Goal: Transaction & Acquisition: Purchase product/service

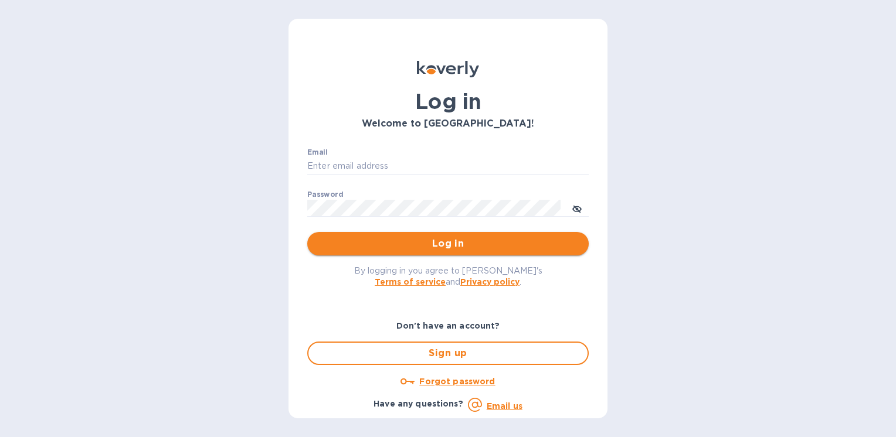
type input "[PERSON_NAME][EMAIL_ADDRESS][DOMAIN_NAME]"
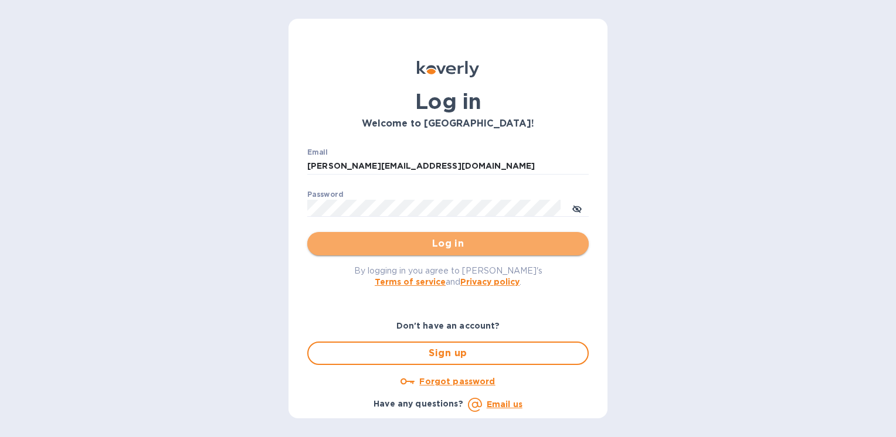
click at [427, 242] on span "Log in" at bounding box center [448, 244] width 263 height 14
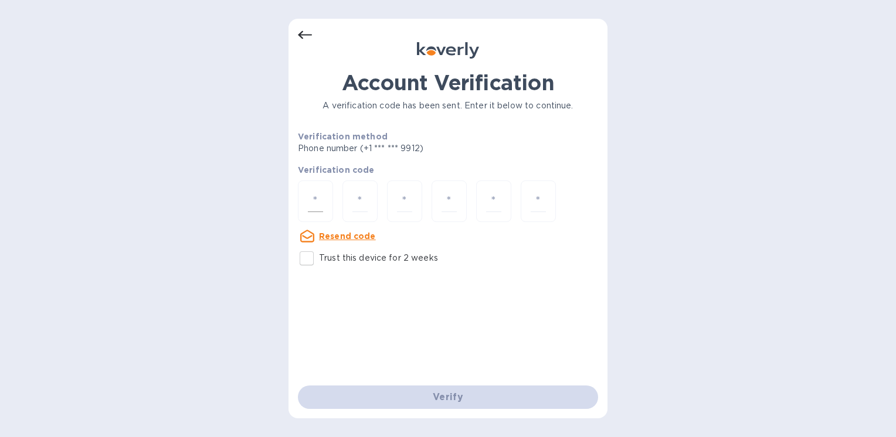
click at [321, 202] on input "number" at bounding box center [315, 202] width 15 height 22
type input "2"
type input "0"
type input "1"
type input "2"
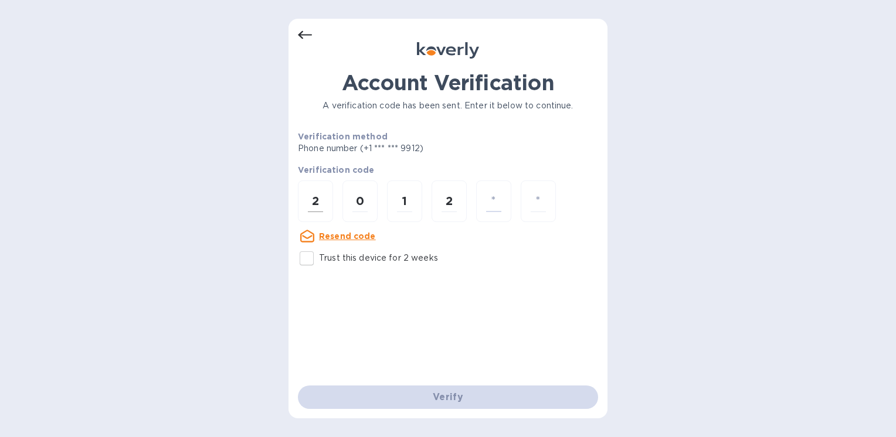
type input "0"
type input "1"
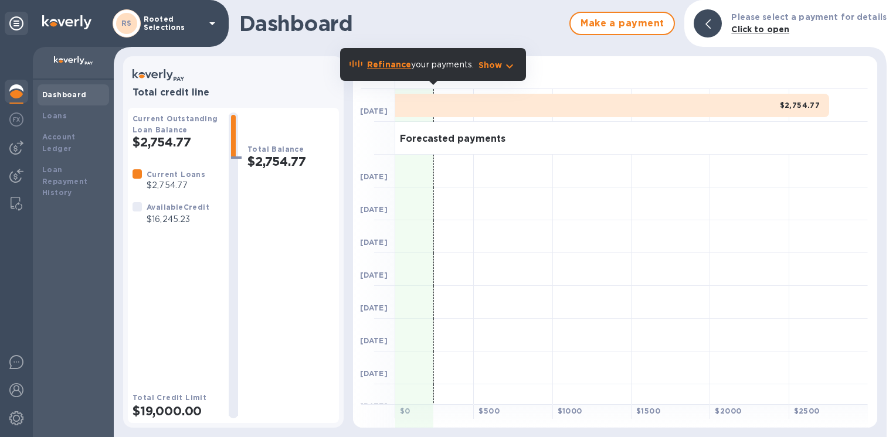
click at [444, 34] on h1 "Dashboard" at bounding box center [401, 23] width 324 height 25
click at [14, 148] on img at bounding box center [16, 148] width 14 height 14
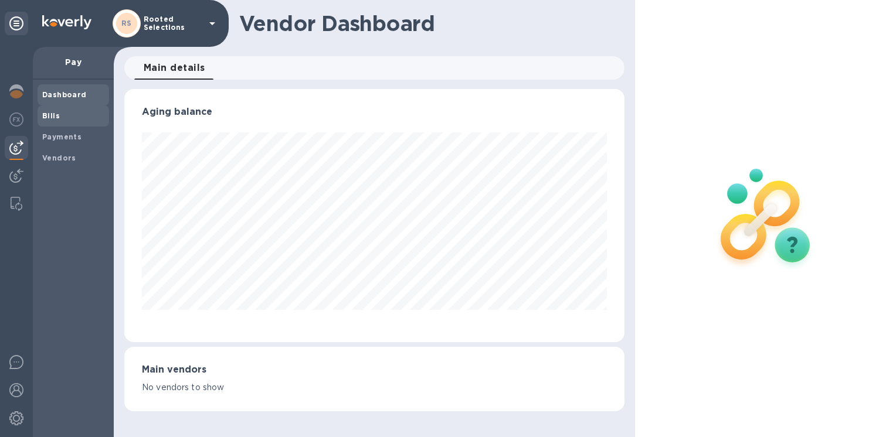
scroll to position [253, 499]
click at [47, 111] on span "Bills" at bounding box center [51, 116] width 18 height 12
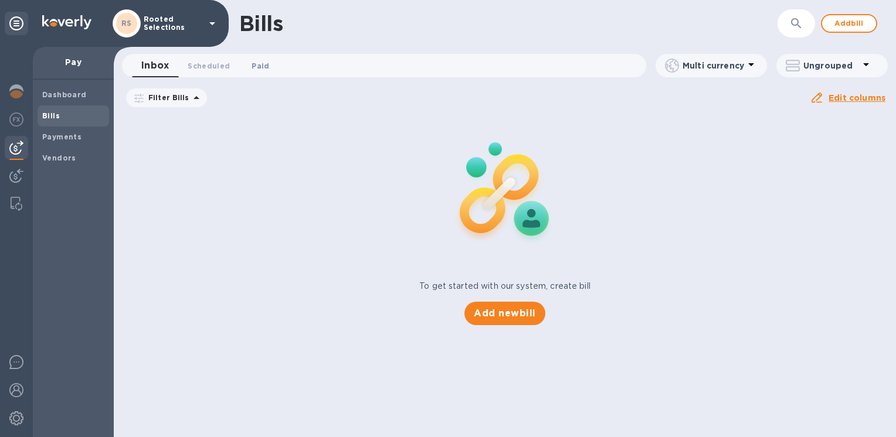
click at [263, 64] on span "Paid 0" at bounding box center [261, 66] width 18 height 12
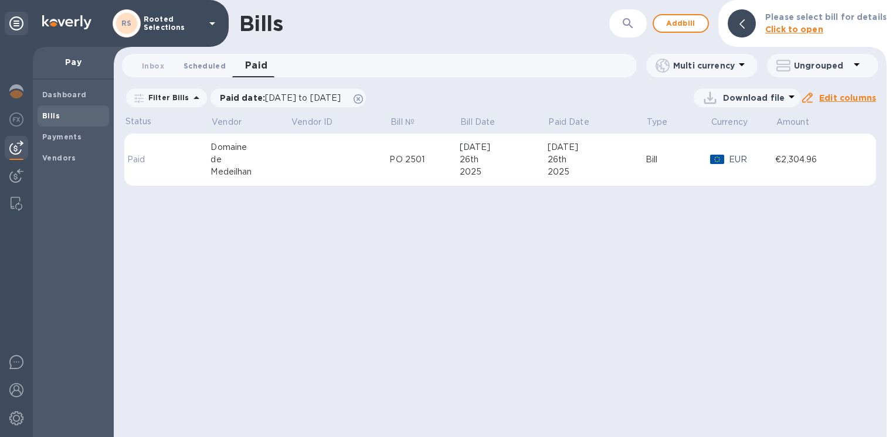
click at [188, 64] on span "Scheduled 0" at bounding box center [204, 66] width 42 height 12
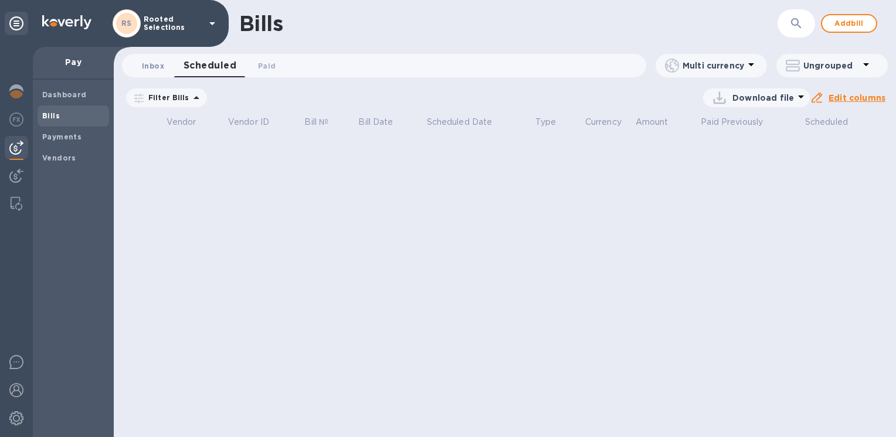
click at [161, 65] on span "Inbox 0" at bounding box center [153, 66] width 22 height 12
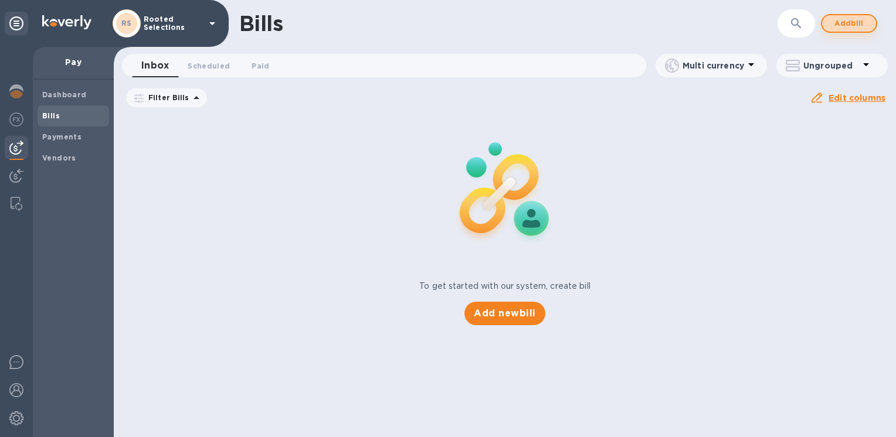
click at [841, 25] on span "Add bill" at bounding box center [848, 23] width 35 height 14
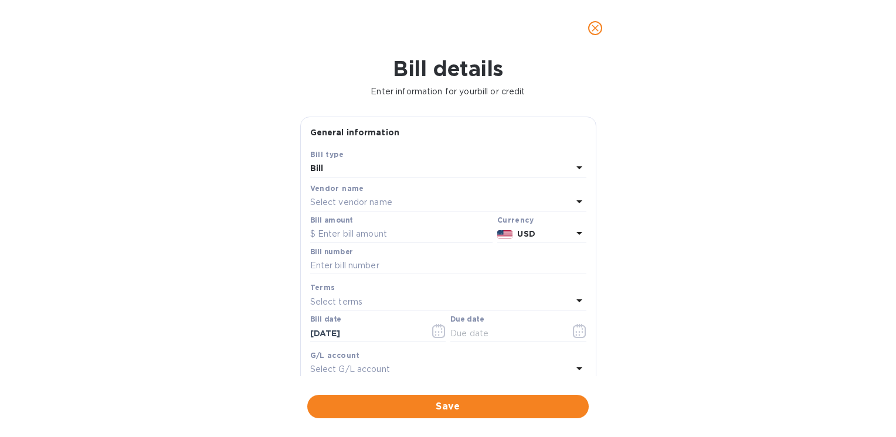
click at [572, 198] on icon at bounding box center [579, 202] width 14 height 14
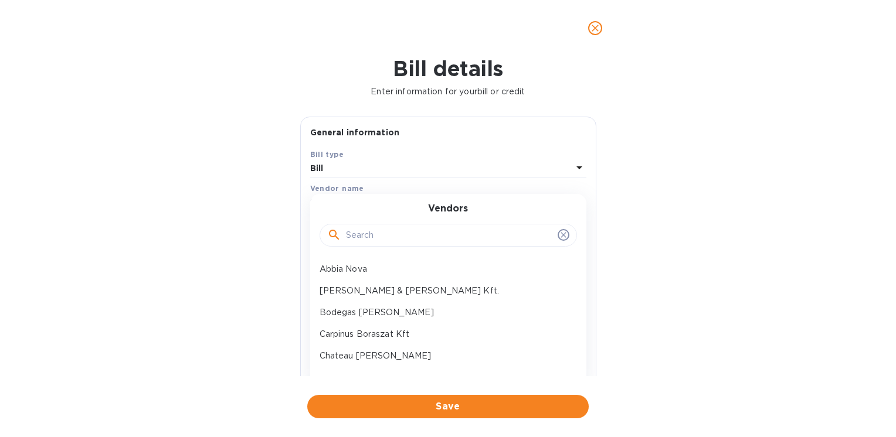
click at [399, 233] on input "text" at bounding box center [449, 236] width 207 height 18
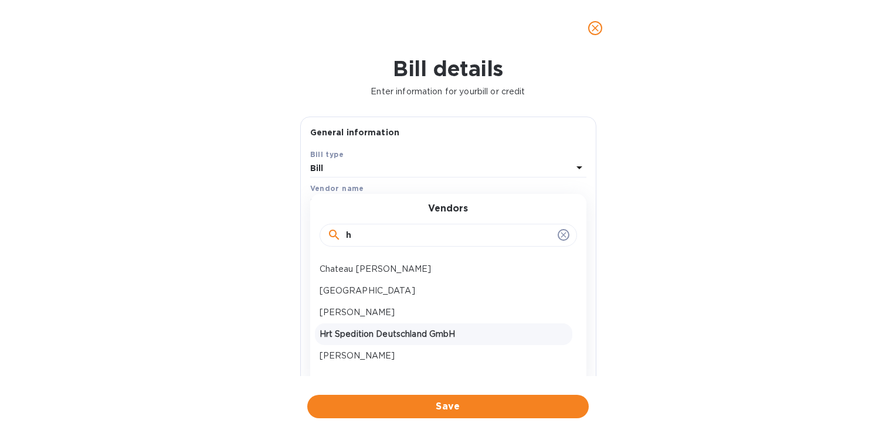
type input "h"
click at [406, 336] on p "Hrt Spedition Deutschland GmbH" at bounding box center [444, 334] width 248 height 12
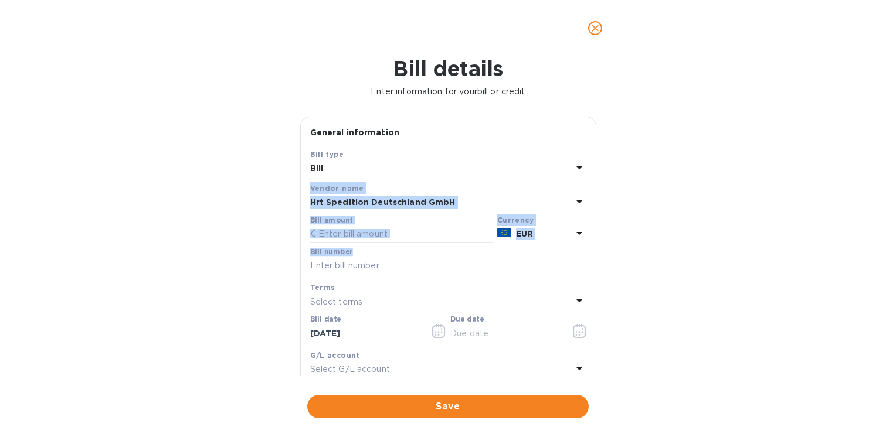
drag, startPoint x: 596, startPoint y: 176, endPoint x: 589, endPoint y: 267, distance: 91.1
click at [589, 267] on div "General information Save Bill type Bill Vendor name Hrt Spedition Deutschland G…" at bounding box center [448, 247] width 308 height 260
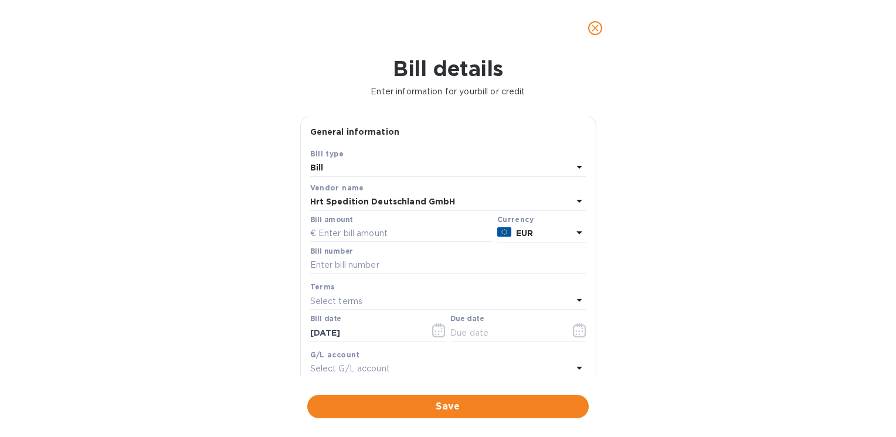
click at [558, 149] on div "Bill type" at bounding box center [448, 154] width 276 height 12
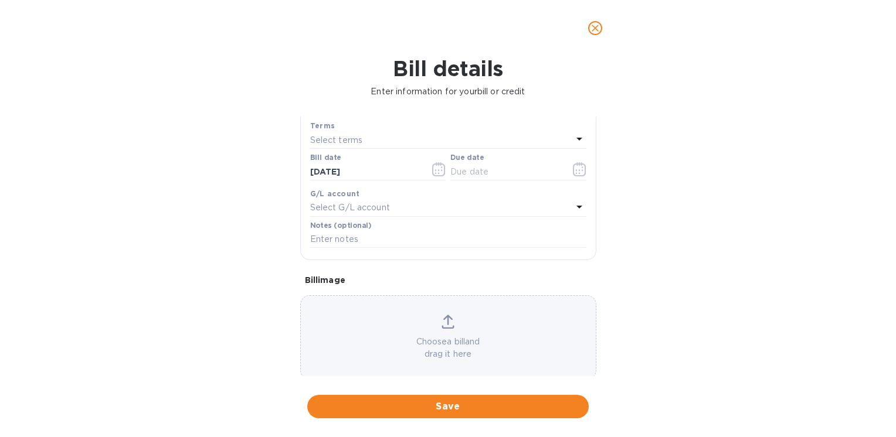
scroll to position [55, 0]
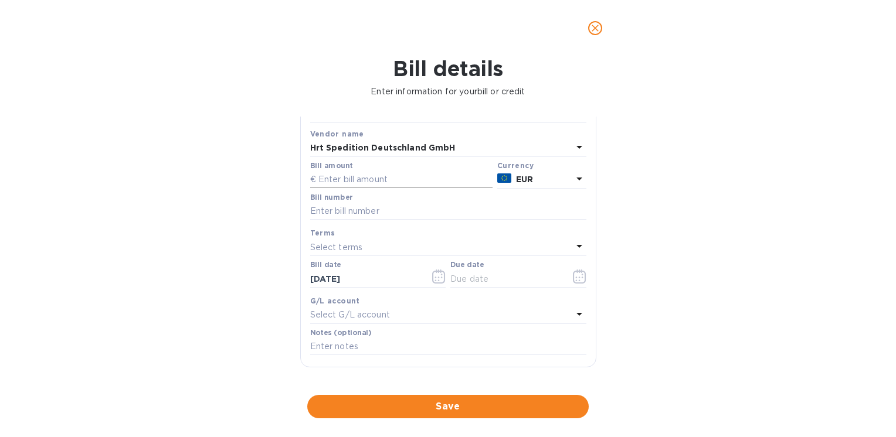
click at [406, 174] on input "text" at bounding box center [401, 180] width 182 height 18
type input "1,122"
click at [402, 211] on input "text" at bounding box center [448, 212] width 276 height 18
type input "2024/2445"
click at [366, 244] on div "Select terms" at bounding box center [441, 247] width 262 height 16
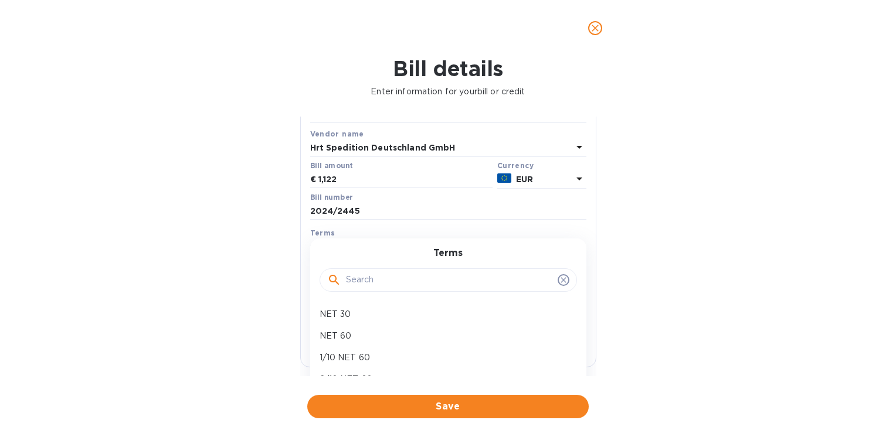
click at [451, 233] on div "Terms" at bounding box center [448, 233] width 276 height 12
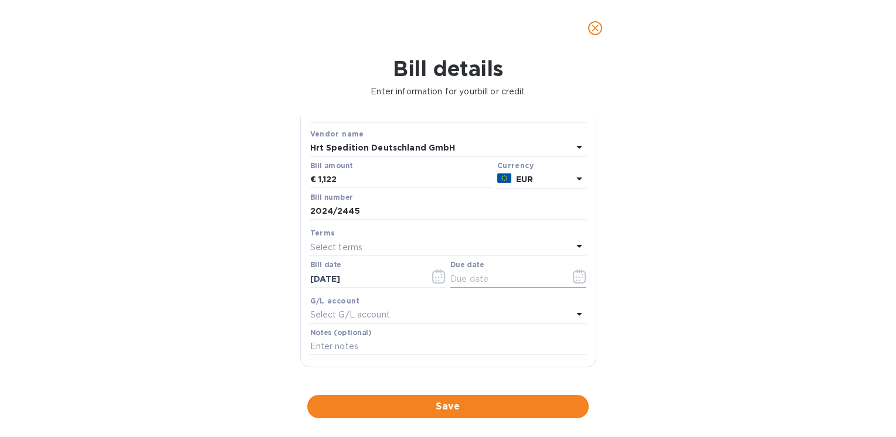
click at [566, 277] on button "button" at bounding box center [580, 277] width 28 height 28
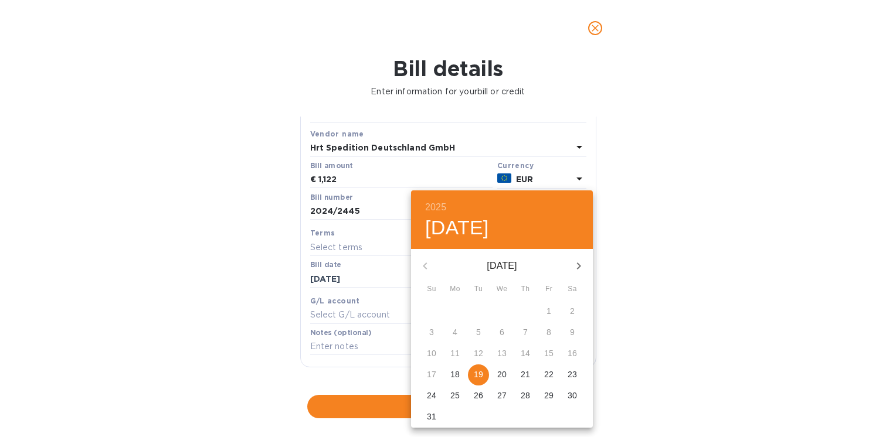
click at [475, 377] on p "19" at bounding box center [478, 375] width 9 height 12
type input "[DATE]"
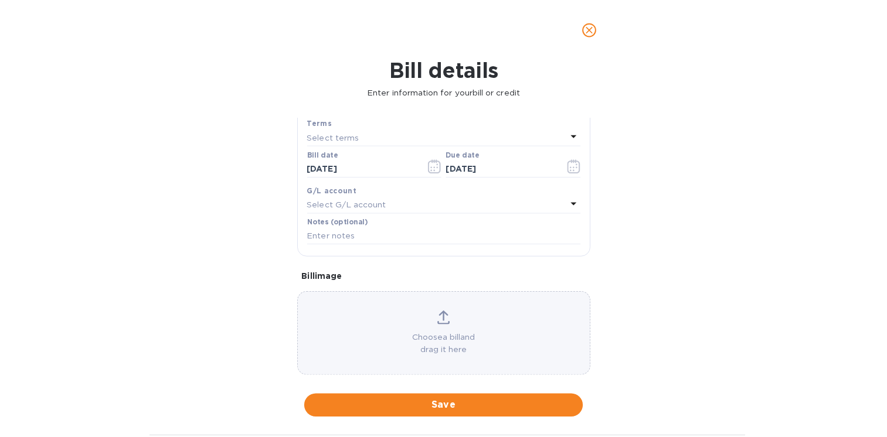
scroll to position [181, 0]
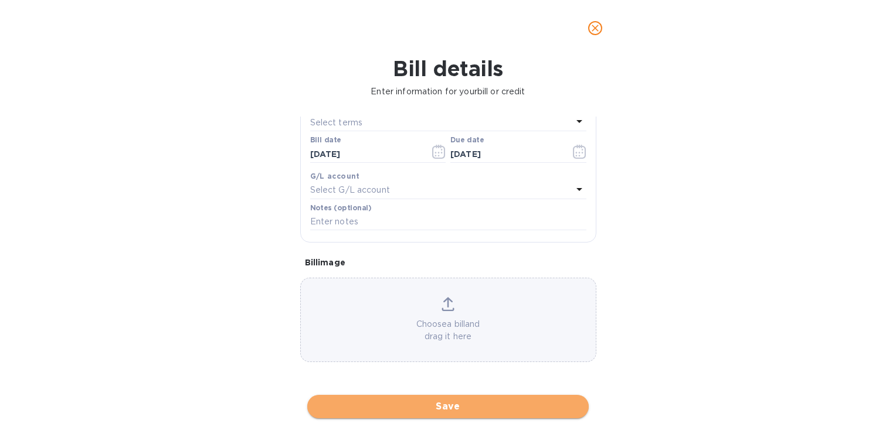
click at [420, 405] on span "Save" at bounding box center [448, 407] width 263 height 14
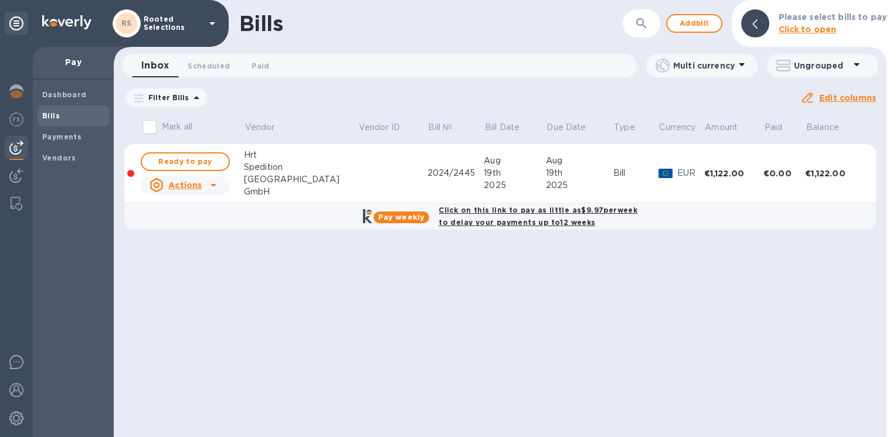
click at [274, 168] on div "Spedition" at bounding box center [301, 167] width 114 height 12
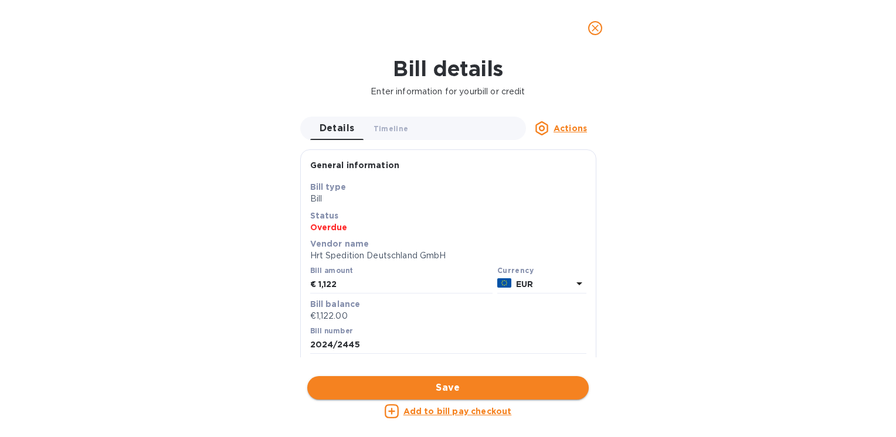
click at [428, 389] on span "Save" at bounding box center [448, 388] width 263 height 14
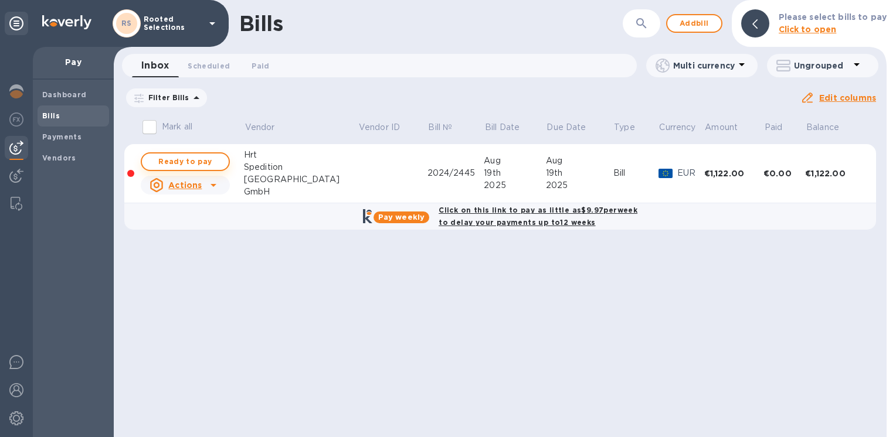
click at [202, 163] on span "Ready to pay" at bounding box center [185, 162] width 68 height 14
click at [178, 163] on span "Ready to pay" at bounding box center [185, 162] width 68 height 14
checkbox input "true"
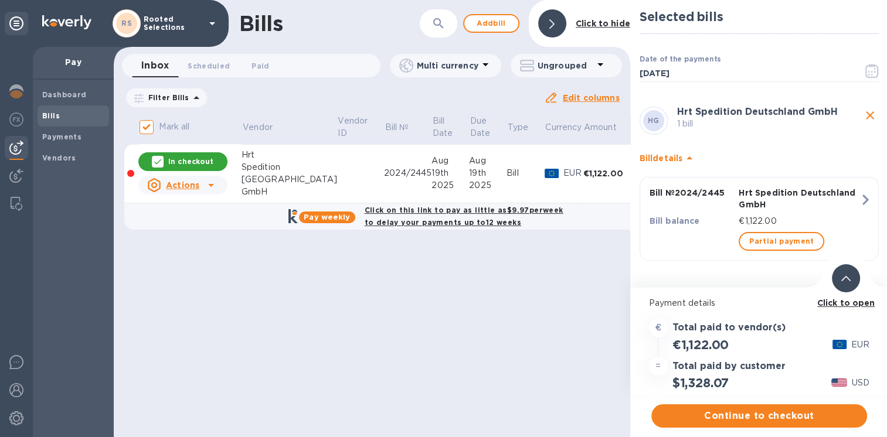
scroll to position [9, 0]
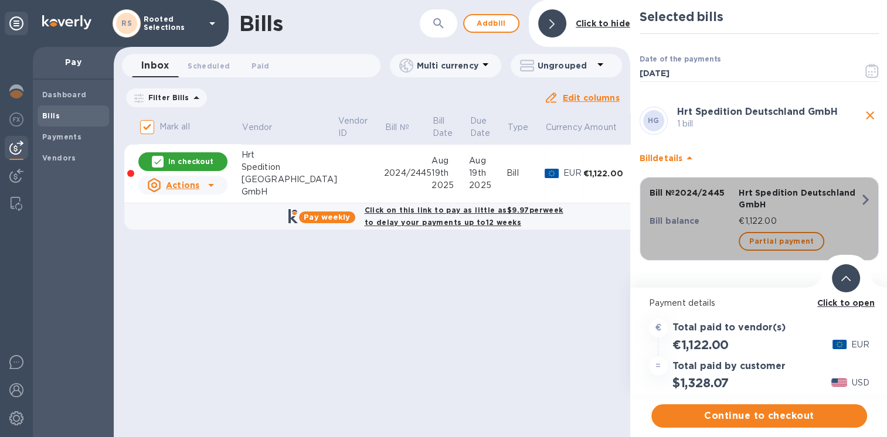
click at [862, 189] on icon "button" at bounding box center [865, 199] width 21 height 21
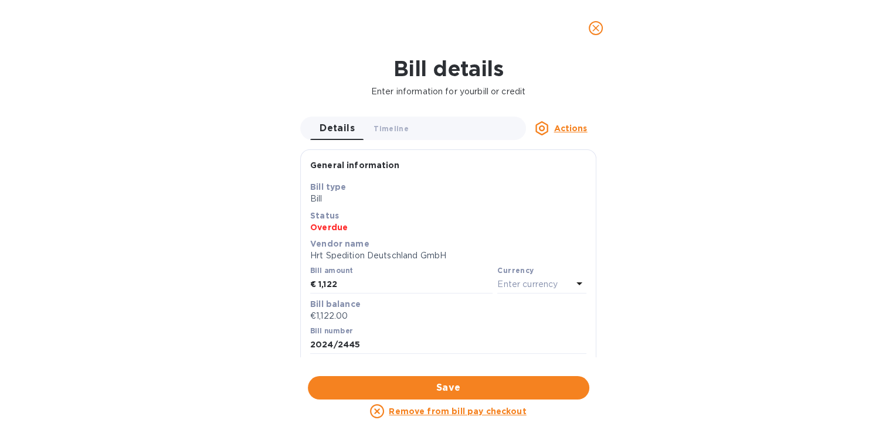
scroll to position [0, 0]
click at [596, 27] on icon "close" at bounding box center [595, 28] width 7 height 7
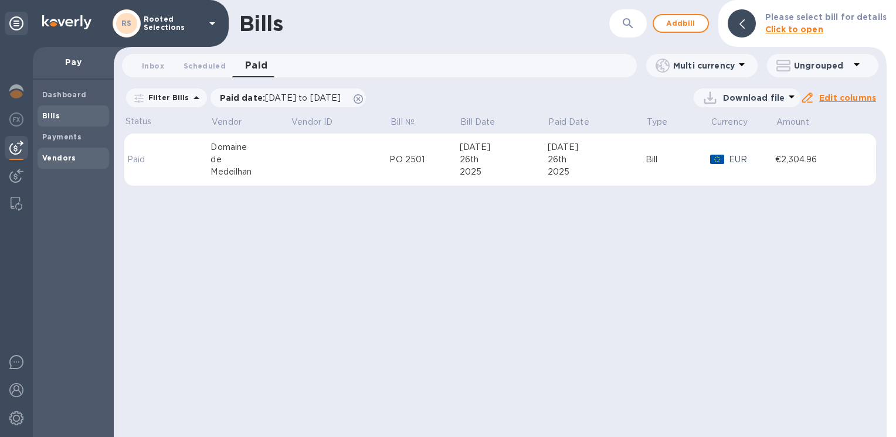
click at [52, 163] on span "Vendors" at bounding box center [59, 158] width 34 height 12
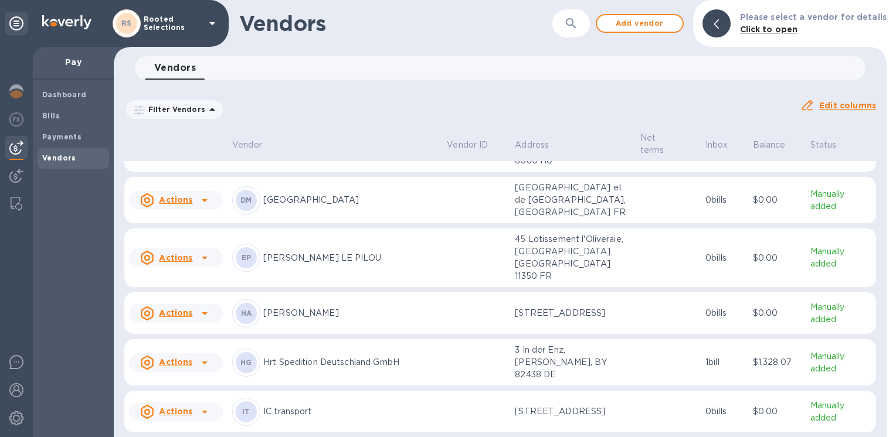
scroll to position [298, 0]
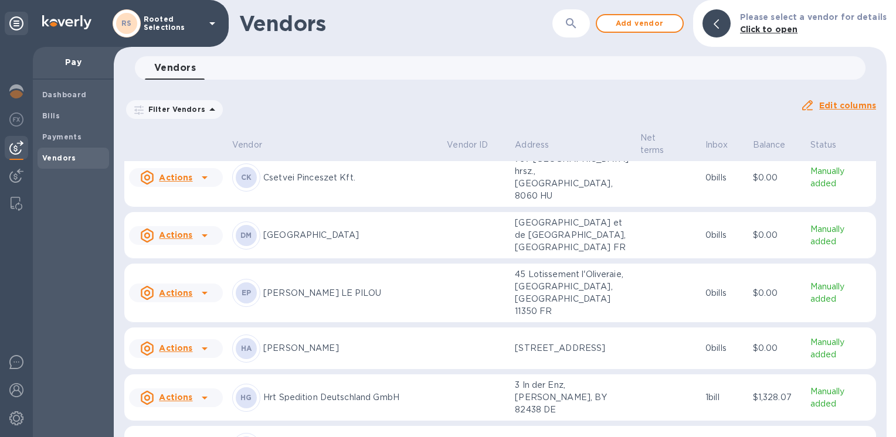
click at [280, 384] on div "HG Hrt Spedition Deutschland GmbH" at bounding box center [334, 398] width 205 height 28
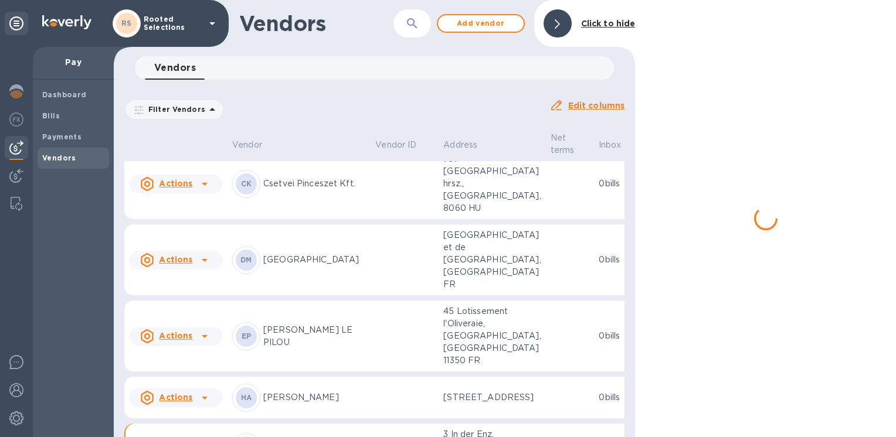
scroll to position [413, 0]
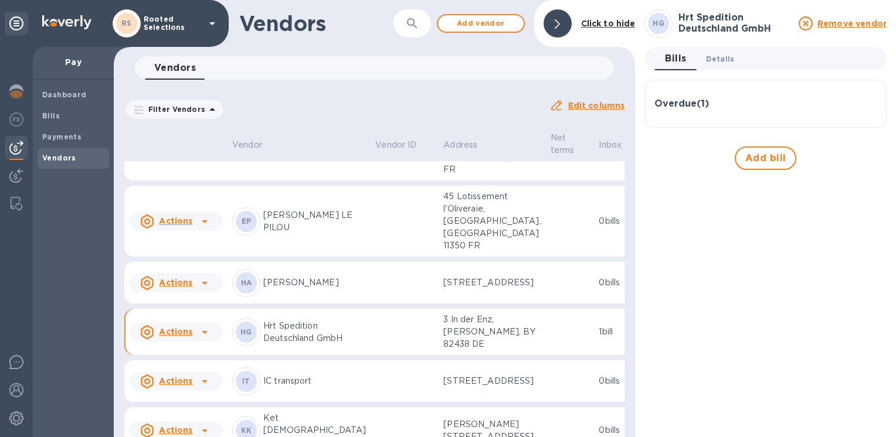
click at [720, 60] on span "Details 0" at bounding box center [720, 59] width 28 height 12
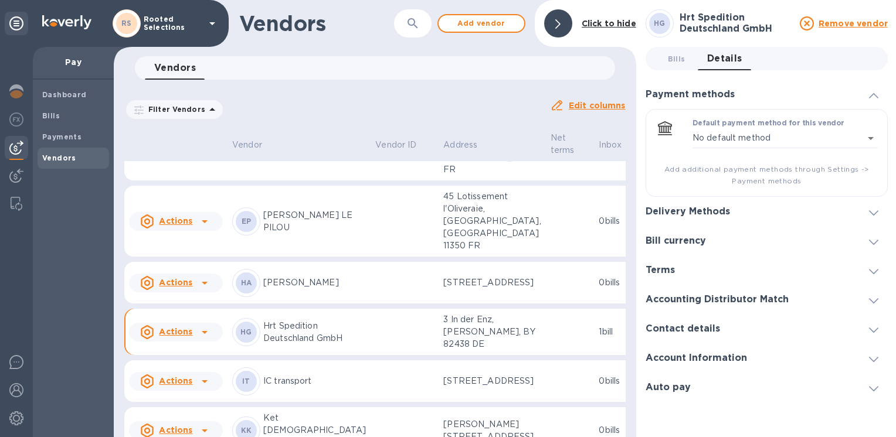
click at [875, 216] on span at bounding box center [873, 211] width 9 height 11
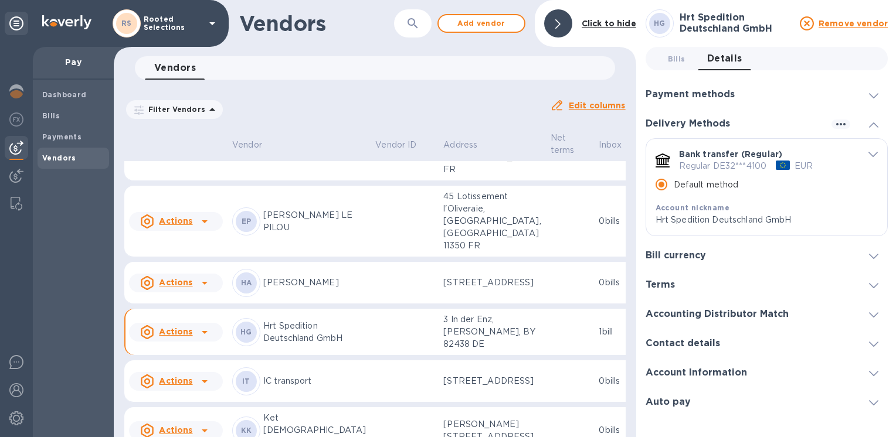
click at [872, 313] on icon at bounding box center [873, 314] width 9 height 5
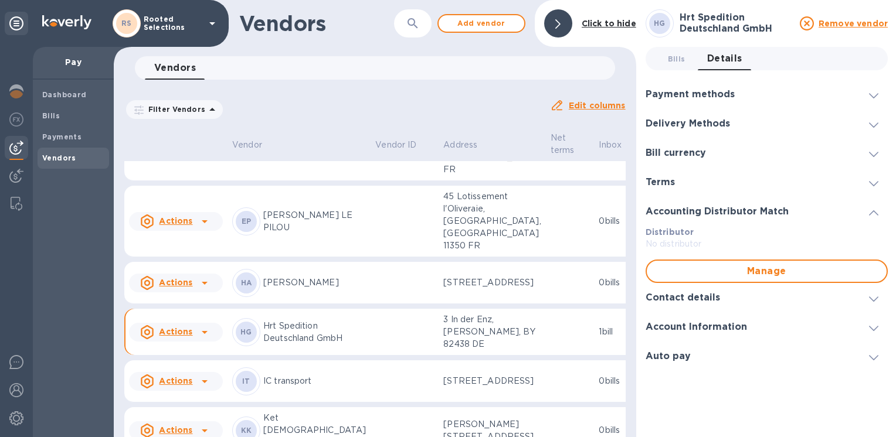
click at [872, 307] on div "Contact details" at bounding box center [766, 297] width 242 height 29
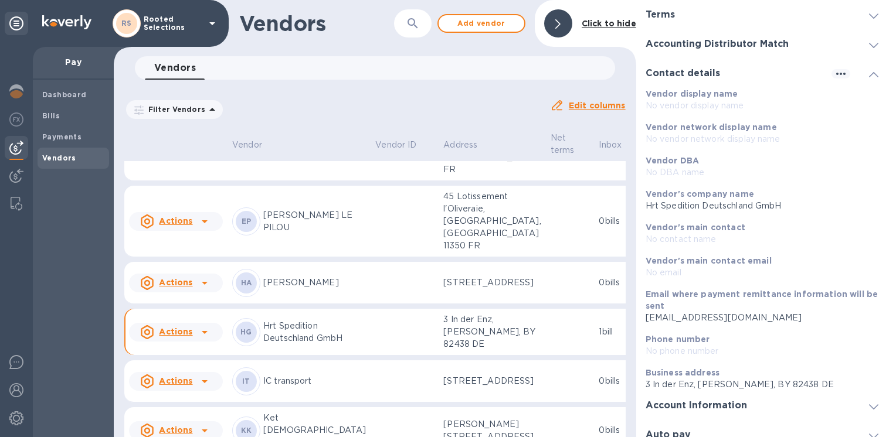
scroll to position [179, 0]
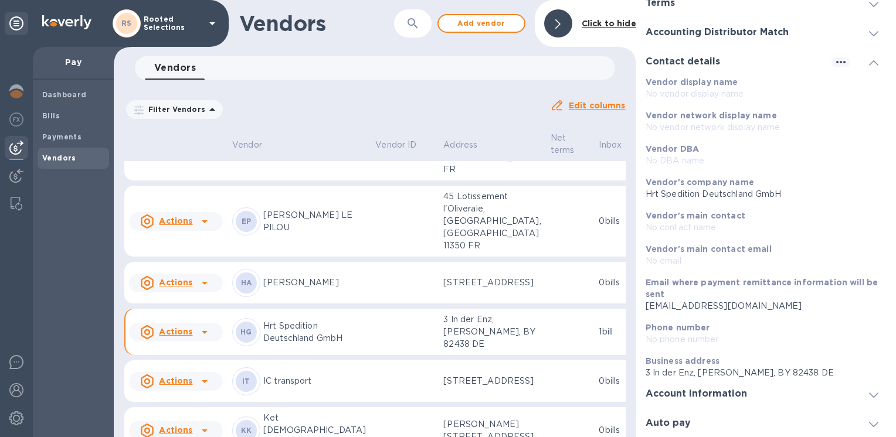
click at [869, 390] on span at bounding box center [873, 394] width 9 height 11
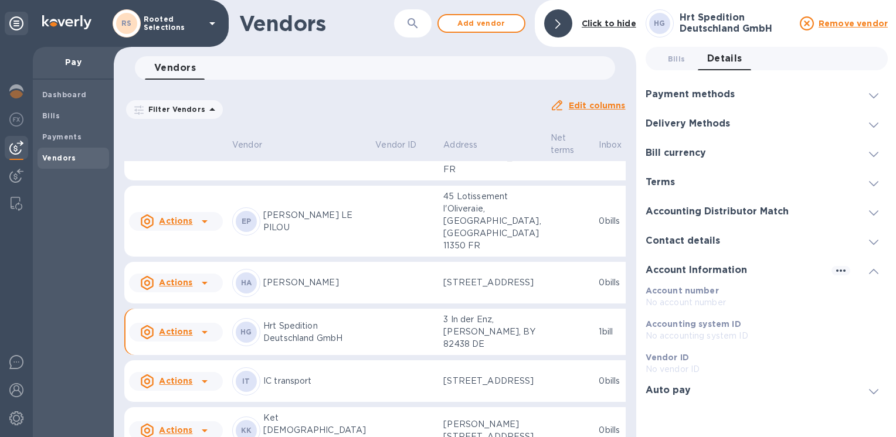
click at [881, 392] on div at bounding box center [873, 391] width 28 height 12
click at [692, 295] on div "Auto pay" at bounding box center [672, 299] width 55 height 11
click at [712, 90] on h3 "Payment methods" at bounding box center [689, 94] width 89 height 11
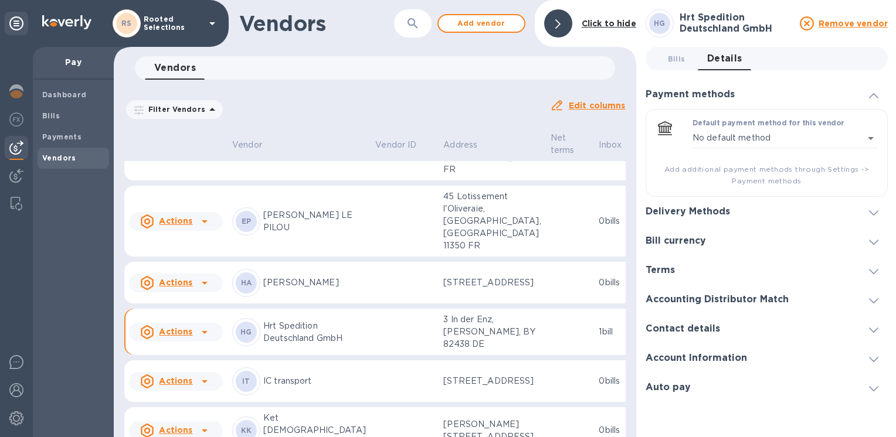
drag, startPoint x: 672, startPoint y: 291, endPoint x: 672, endPoint y: 284, distance: 7.1
click at [672, 290] on div "Accounting Distributor Match" at bounding box center [766, 299] width 242 height 29
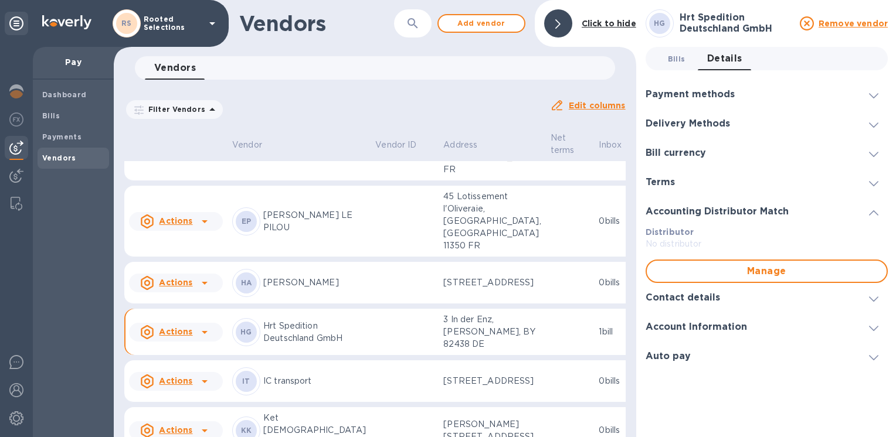
click at [678, 60] on span "Bills 0" at bounding box center [677, 59] width 18 height 12
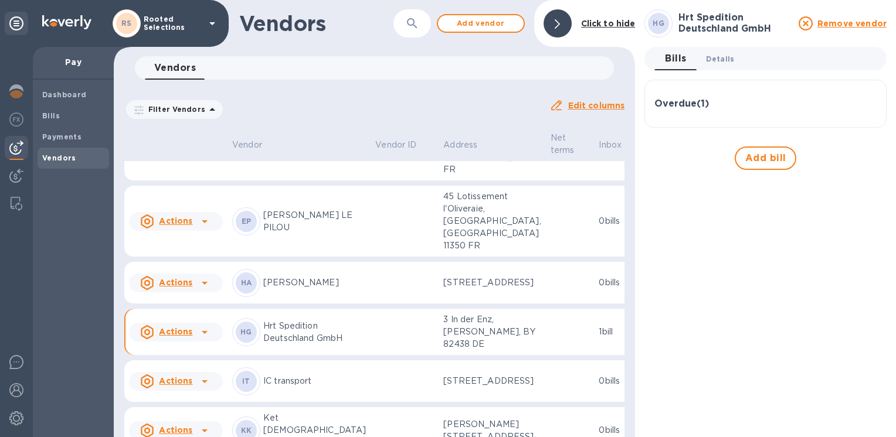
click at [723, 69] on button "Details 0" at bounding box center [719, 58] width 47 height 23
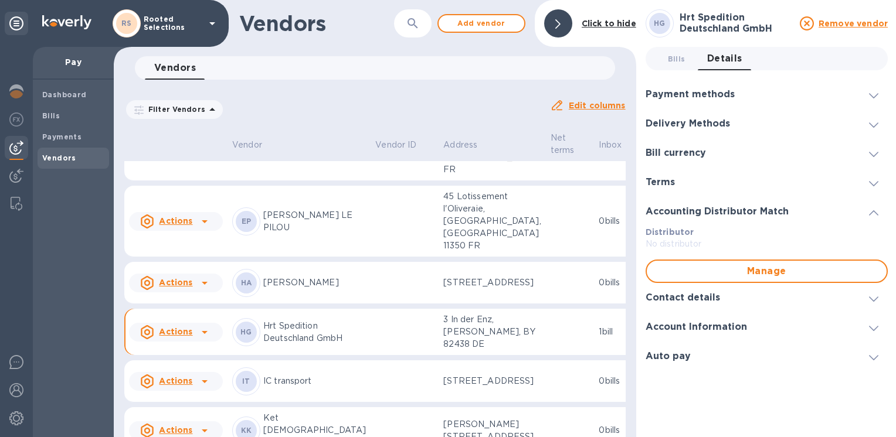
click at [856, 122] on div at bounding box center [869, 124] width 38 height 12
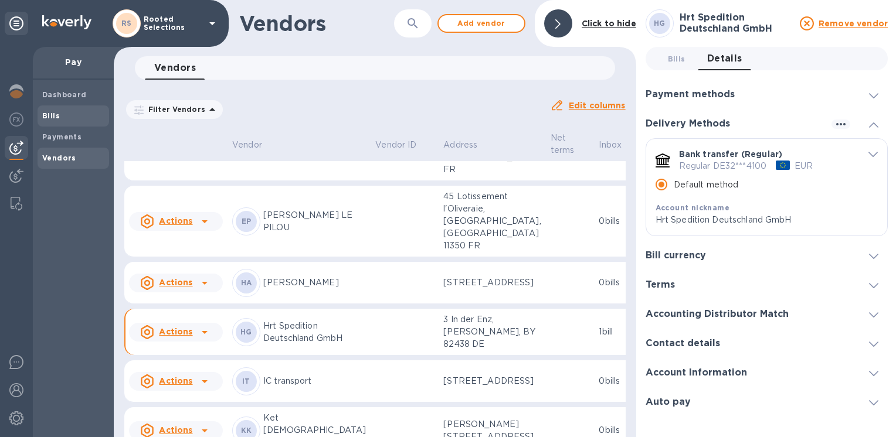
click at [51, 118] on b "Bills" at bounding box center [51, 115] width 18 height 9
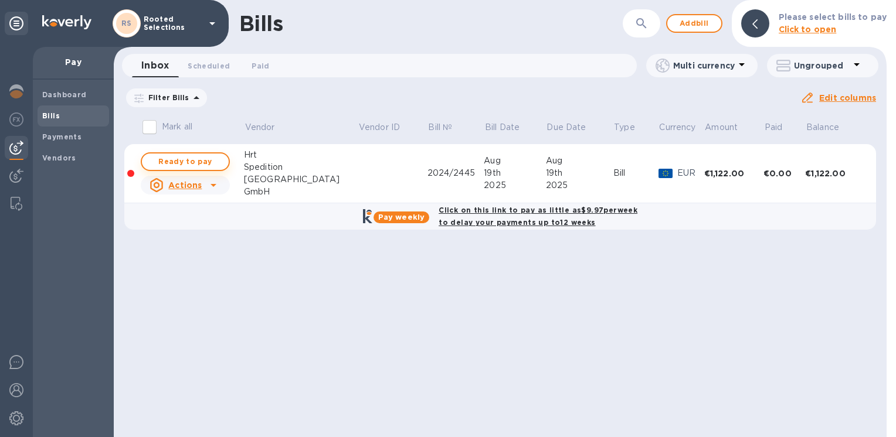
click at [198, 156] on span "Ready to pay" at bounding box center [185, 162] width 68 height 14
checkbox input "true"
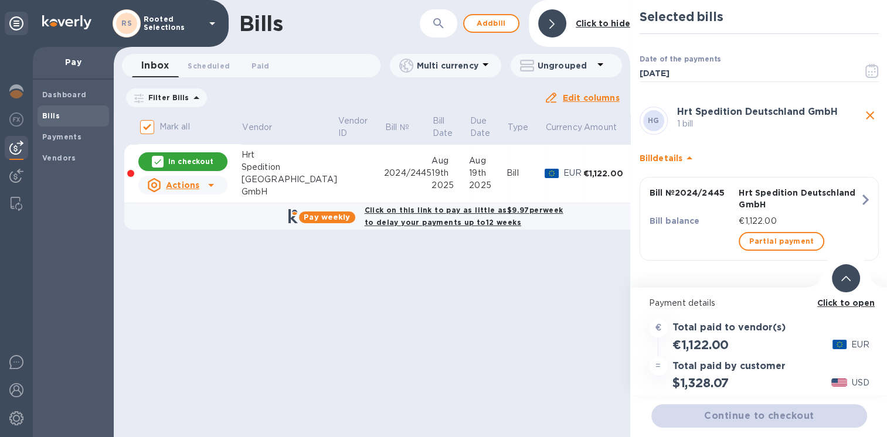
scroll to position [9, 0]
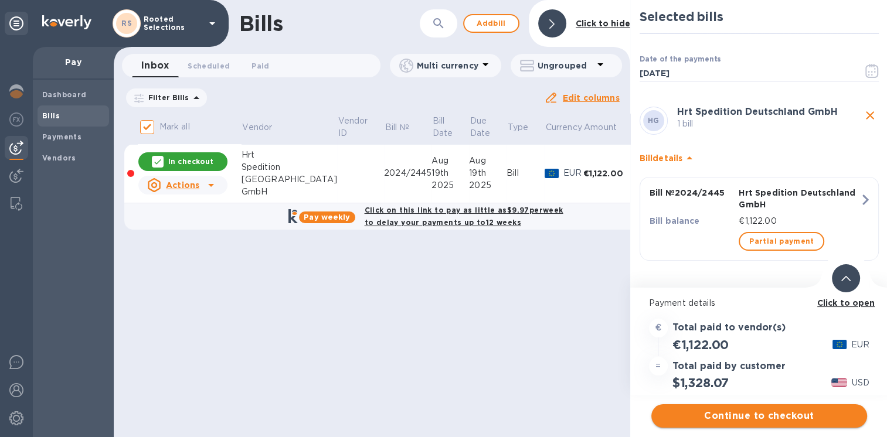
click at [714, 410] on span "Continue to checkout" at bounding box center [759, 416] width 197 height 14
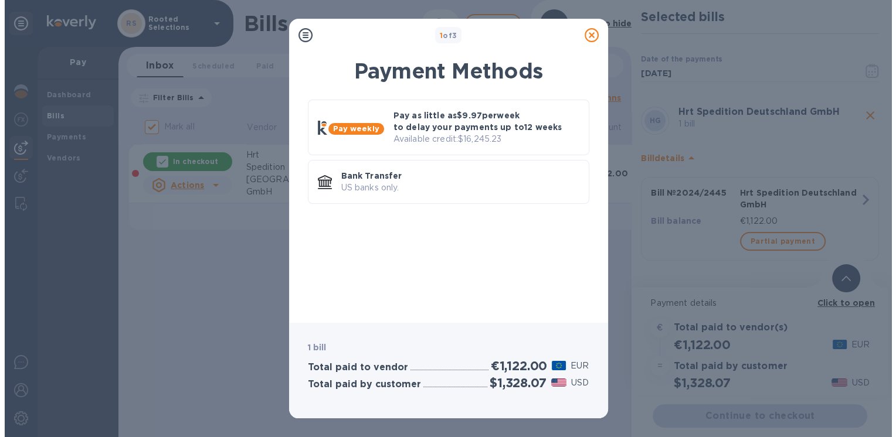
scroll to position [0, 0]
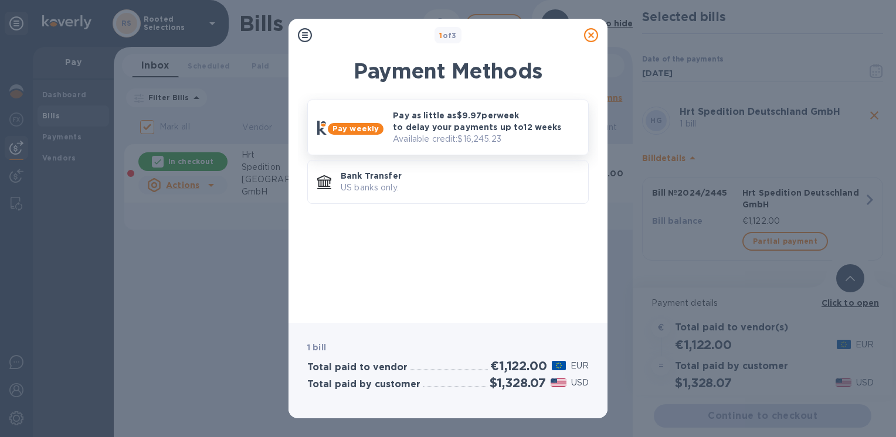
click at [429, 133] on p "Available credit: $16,245.23" at bounding box center [486, 139] width 186 height 12
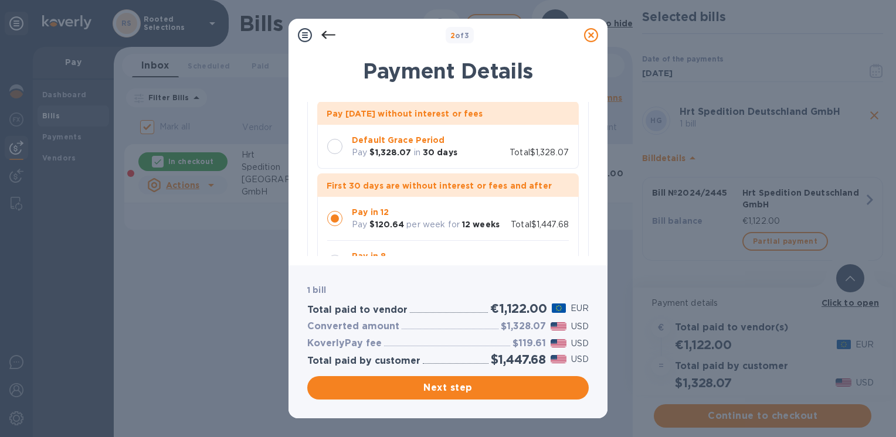
scroll to position [103, 0]
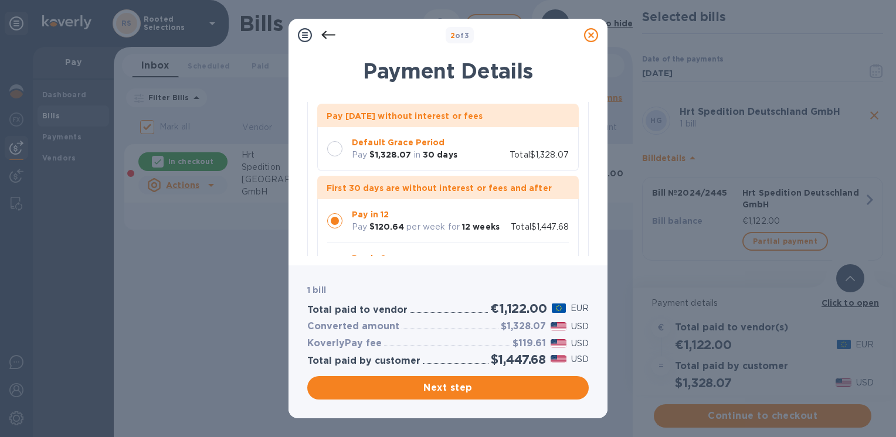
click at [338, 153] on div at bounding box center [334, 148] width 15 height 15
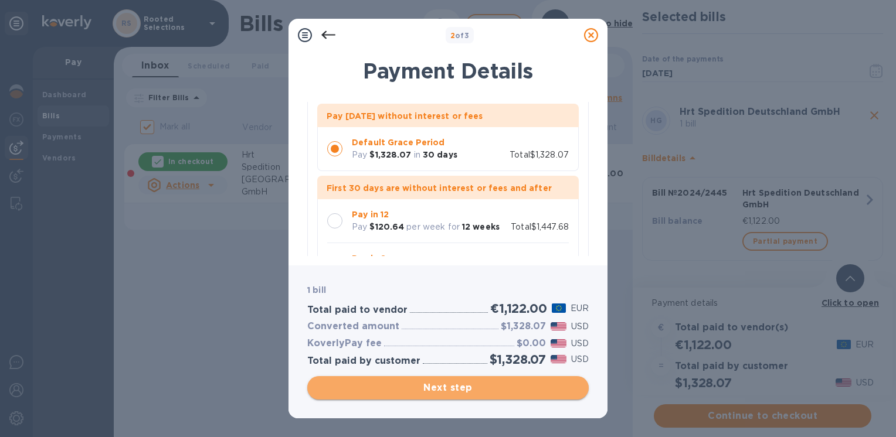
click at [408, 385] on span "Next step" at bounding box center [448, 388] width 263 height 14
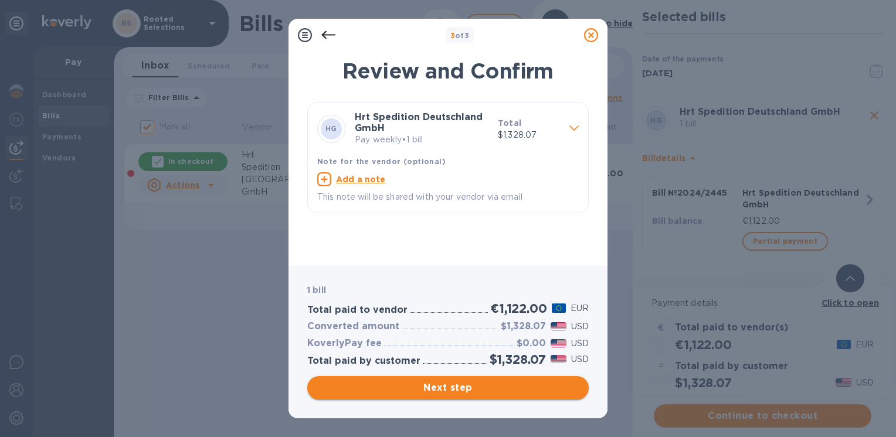
click at [463, 388] on span "Next step" at bounding box center [448, 388] width 263 height 14
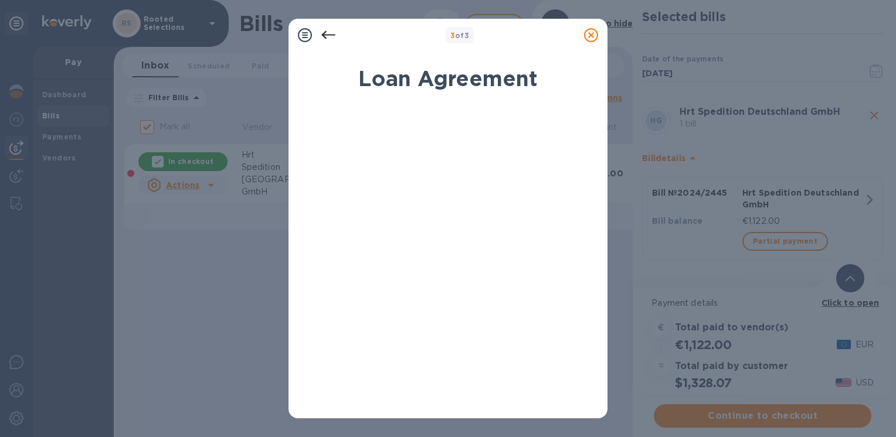
drag, startPoint x: 598, startPoint y: 155, endPoint x: 617, endPoint y: 351, distance: 196.1
click at [617, 353] on div "3 of 3 Loan Agreement By signing electronically, I [PERSON_NAME] certify that I…" at bounding box center [448, 218] width 896 height 437
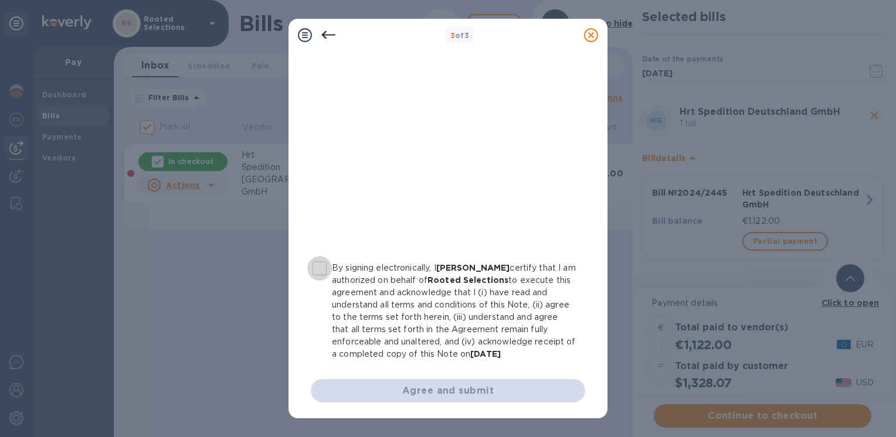
click at [324, 267] on input "By signing electronically, I [PERSON_NAME] certify that I am authorized on beha…" at bounding box center [319, 268] width 25 height 25
checkbox input "true"
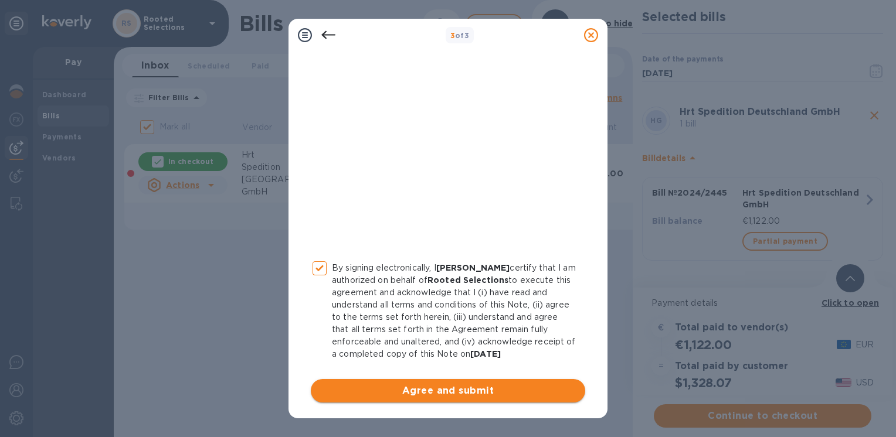
click at [442, 393] on span "Agree and submit" at bounding box center [448, 391] width 256 height 14
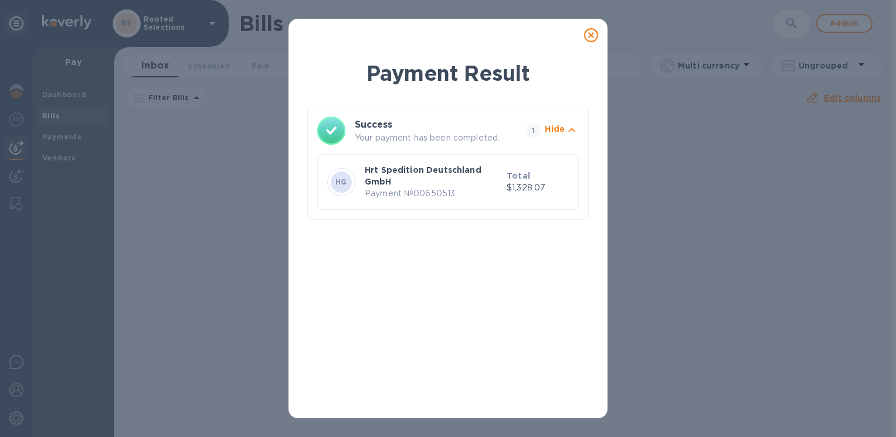
click at [594, 32] on icon at bounding box center [591, 35] width 14 height 14
